Goal: Use online tool/utility

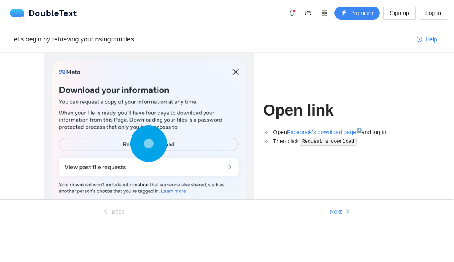
click at [322, 81] on div "Open link Open Facebook's download page ↗ and log in. Then click Request a down…" at bounding box center [336, 126] width 147 height 147
click at [332, 212] on span "Next" at bounding box center [336, 211] width 12 height 9
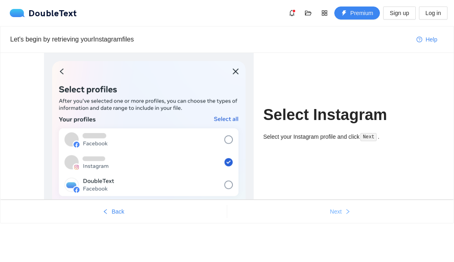
click at [332, 212] on span "Next" at bounding box center [336, 211] width 12 height 9
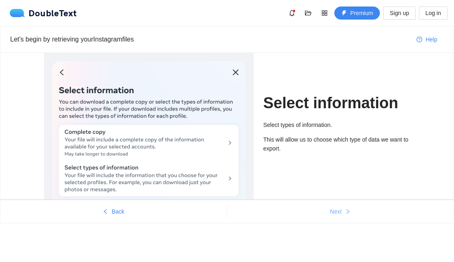
click at [332, 212] on span "Next" at bounding box center [336, 211] width 12 height 9
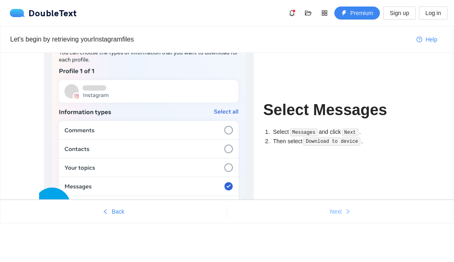
click at [332, 212] on span "Next" at bounding box center [336, 211] width 12 height 9
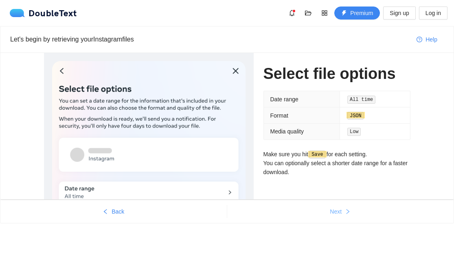
click at [332, 212] on span "Next" at bounding box center [336, 211] width 12 height 9
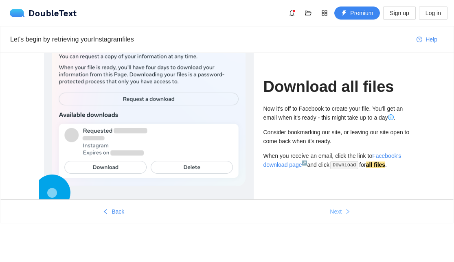
click at [332, 212] on span "Next" at bounding box center [336, 211] width 12 height 9
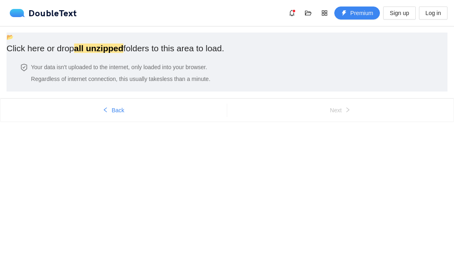
click at [108, 122] on ul "Back Next" at bounding box center [226, 110] width 453 height 23
click at [113, 115] on span "Back" at bounding box center [118, 110] width 13 height 9
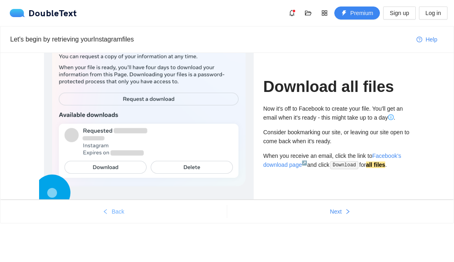
click at [113, 210] on span "Back" at bounding box center [118, 211] width 13 height 9
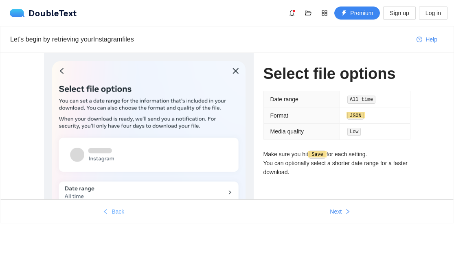
click at [111, 213] on button "Back" at bounding box center [113, 211] width 226 height 13
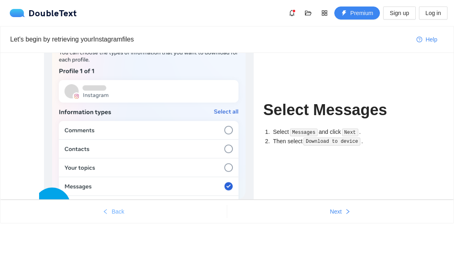
click at [111, 213] on button "Back" at bounding box center [113, 211] width 226 height 13
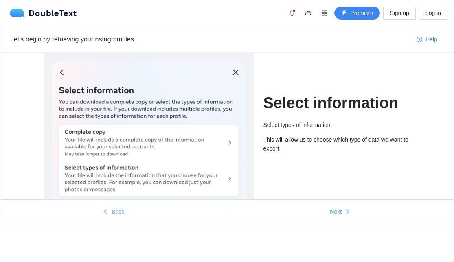
click at [127, 216] on button "Back" at bounding box center [113, 211] width 226 height 13
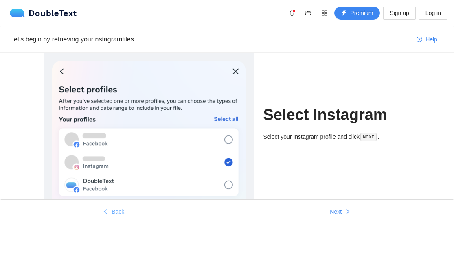
click at [127, 216] on button "Back" at bounding box center [113, 211] width 226 height 13
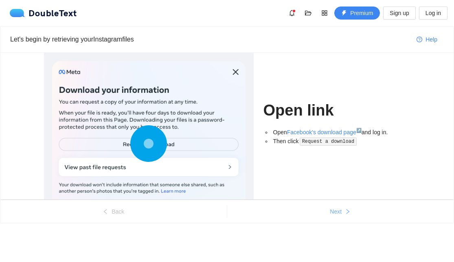
click at [332, 214] on span "Next" at bounding box center [336, 211] width 12 height 9
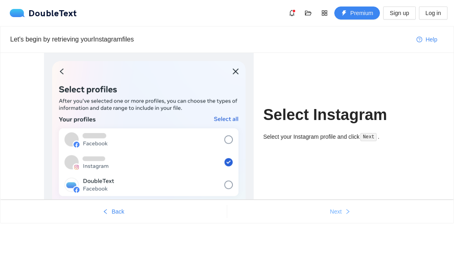
click at [331, 214] on span "Next" at bounding box center [336, 211] width 12 height 9
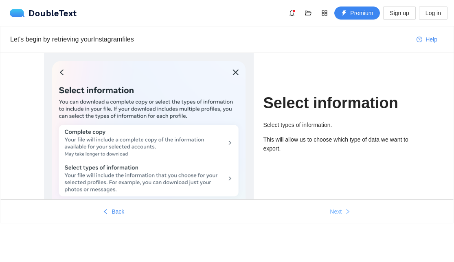
click at [331, 214] on span "Next" at bounding box center [336, 211] width 12 height 9
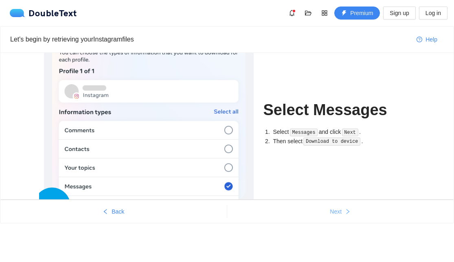
click at [334, 211] on span "Next" at bounding box center [336, 211] width 12 height 9
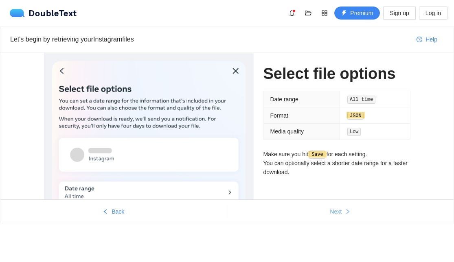
click at [335, 211] on span "Next" at bounding box center [336, 211] width 12 height 9
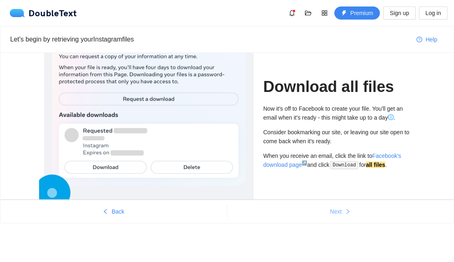
click at [335, 211] on span "Next" at bounding box center [336, 211] width 12 height 9
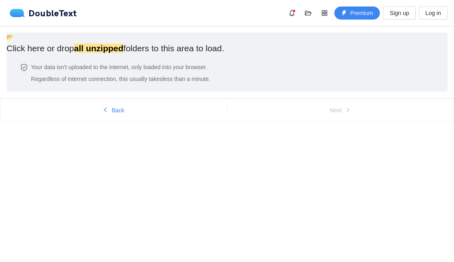
click at [182, 72] on h4 "Your data isn't uploaded to the internet, only loaded into your browser." at bounding box center [120, 67] width 179 height 9
click at [135, 92] on div "Your data isn't uploaded to the internet, only loaded into your browser. Regard…" at bounding box center [116, 77] width 218 height 29
click at [161, 92] on div "Your data isn't uploaded to the internet, only loaded into your browser. Regard…" at bounding box center [116, 77] width 218 height 29
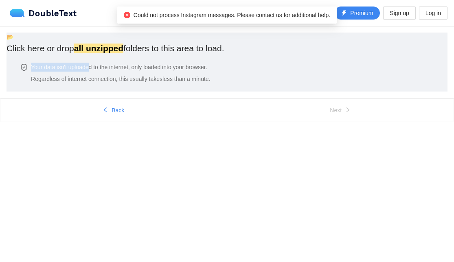
click at [198, 92] on div "📂 Click here or drop all unzipped folders to this area to load. Your data isn't…" at bounding box center [116, 62] width 218 height 59
click at [156, 83] on div "Your data isn't uploaded to the internet, only loaded into your browser. Regard…" at bounding box center [120, 73] width 182 height 21
click at [13, 40] on span "📂" at bounding box center [10, 37] width 7 height 7
click at [113, 115] on span "Back" at bounding box center [118, 110] width 13 height 9
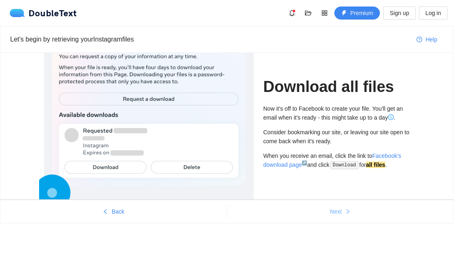
drag, startPoint x: 337, startPoint y: 214, endPoint x: 174, endPoint y: 221, distance: 163.0
click at [198, 222] on ul "Back Next" at bounding box center [226, 211] width 453 height 23
click at [116, 212] on span "Back" at bounding box center [118, 211] width 13 height 9
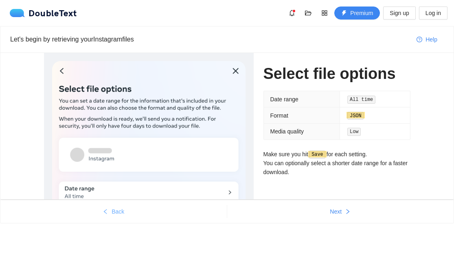
drag, startPoint x: 116, startPoint y: 212, endPoint x: 117, endPoint y: 221, distance: 8.6
click at [116, 213] on span "Back" at bounding box center [118, 211] width 13 height 9
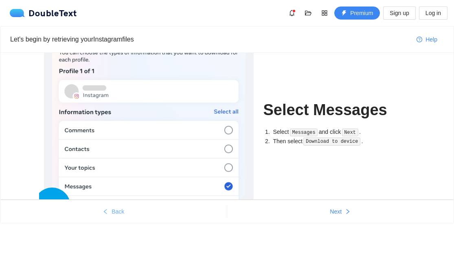
click at [116, 212] on span "Back" at bounding box center [118, 211] width 13 height 9
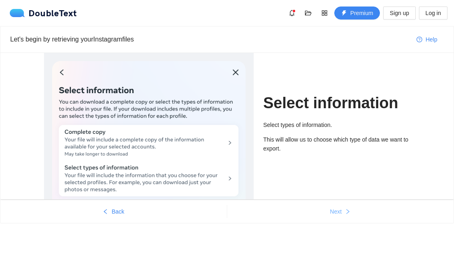
click at [345, 212] on button "Next" at bounding box center [340, 211] width 227 height 13
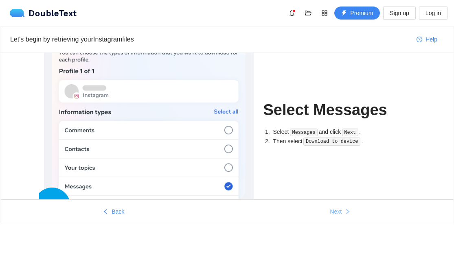
click at [344, 212] on button "Next" at bounding box center [340, 211] width 227 height 13
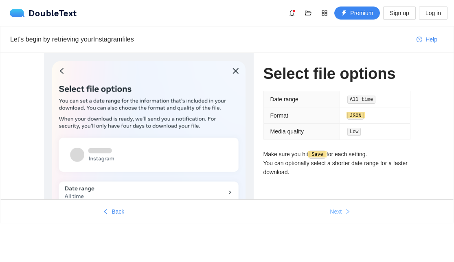
click at [344, 212] on button "Next" at bounding box center [340, 211] width 227 height 13
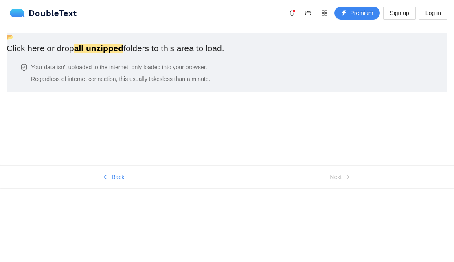
click at [344, 212] on div "Back Next" at bounding box center [227, 192] width 454 height 55
click at [344, 153] on div "Back Next" at bounding box center [227, 125] width 454 height 55
click at [167, 72] on h4 "Your data isn't uploaded to the internet, only loaded into your browser." at bounding box center [120, 67] width 179 height 9
